Goal: Transaction & Acquisition: Purchase product/service

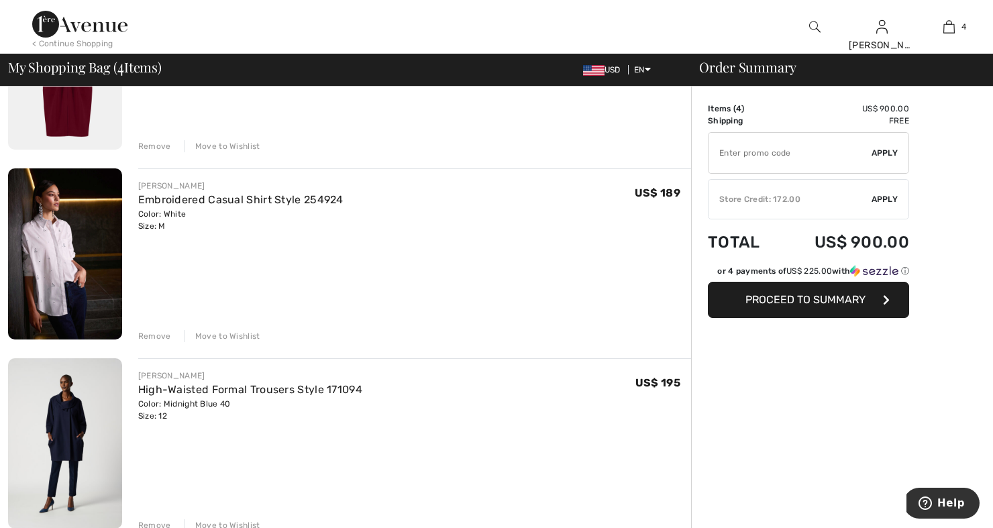
scroll to position [248, 0]
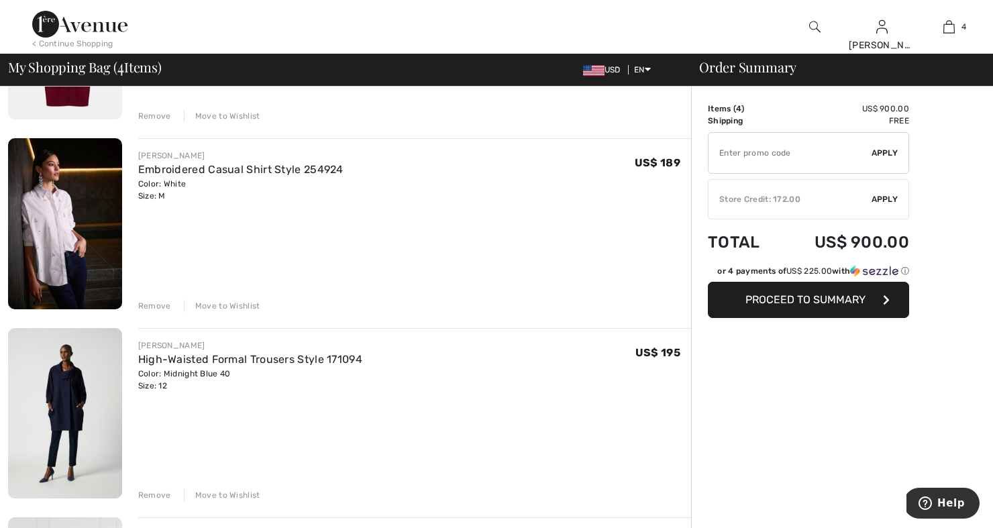
click at [153, 305] on div "Remove" at bounding box center [154, 306] width 33 height 12
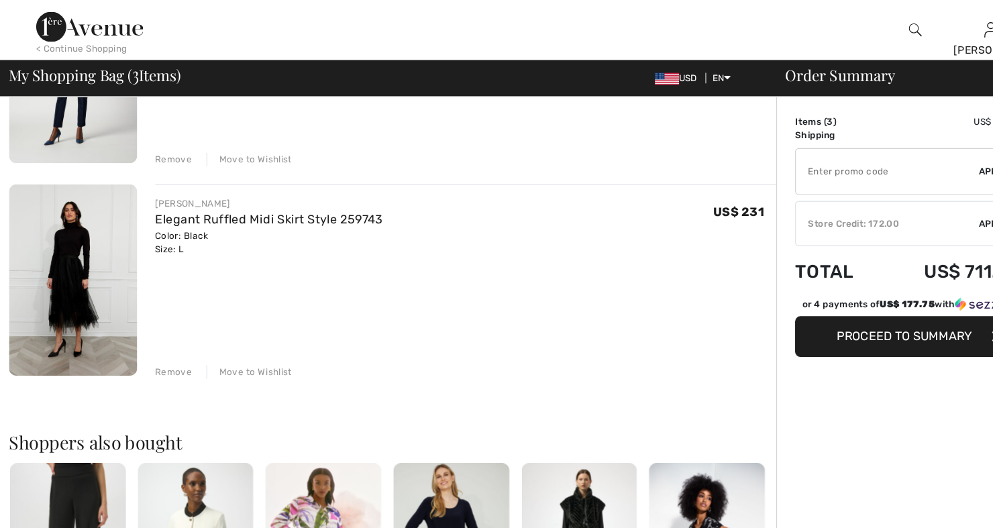
scroll to position [409, 0]
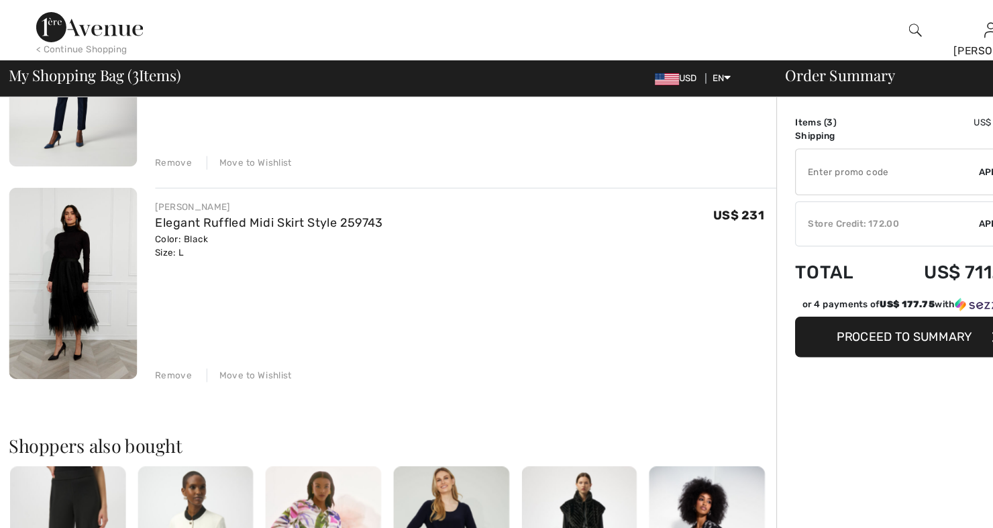
click at [63, 244] on img at bounding box center [65, 252] width 114 height 170
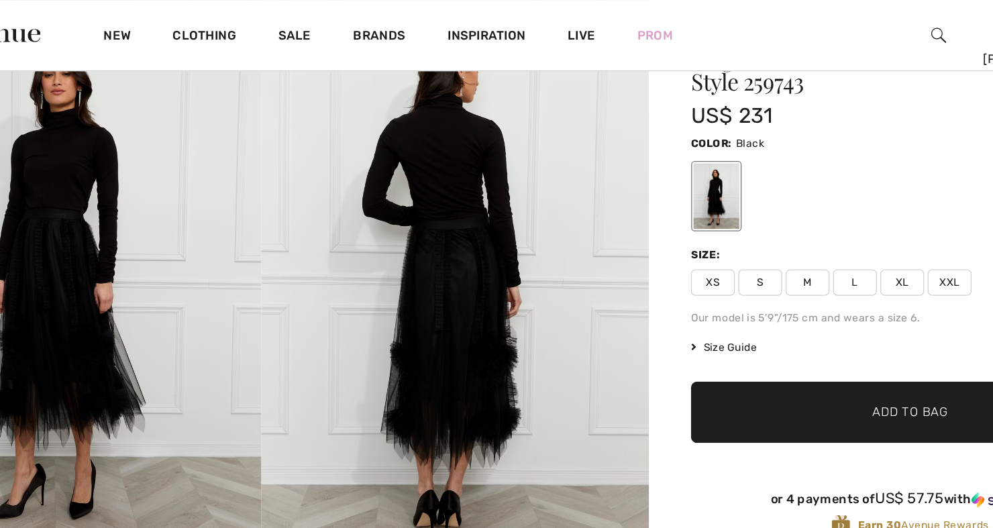
scroll to position [77, 0]
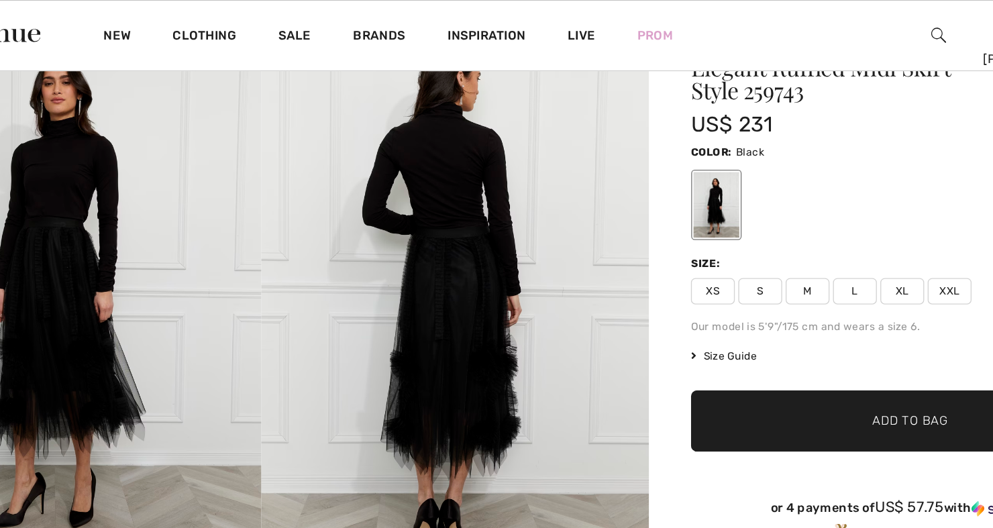
click at [698, 226] on span "M" at bounding box center [715, 223] width 34 height 20
click at [625, 310] on span "✔ Added to Bag Add to Bag" at bounding box center [792, 322] width 335 height 47
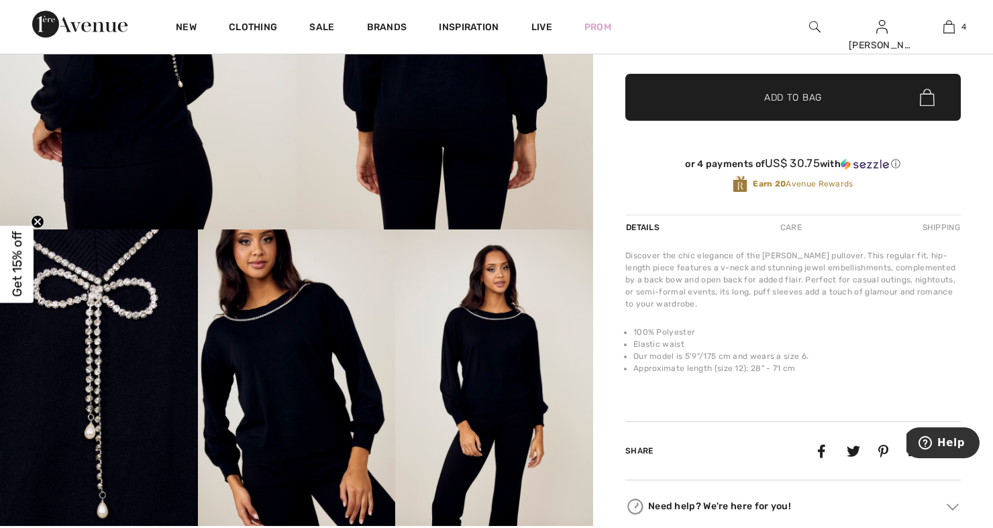
scroll to position [297, 0]
